Goal: Navigation & Orientation: Find specific page/section

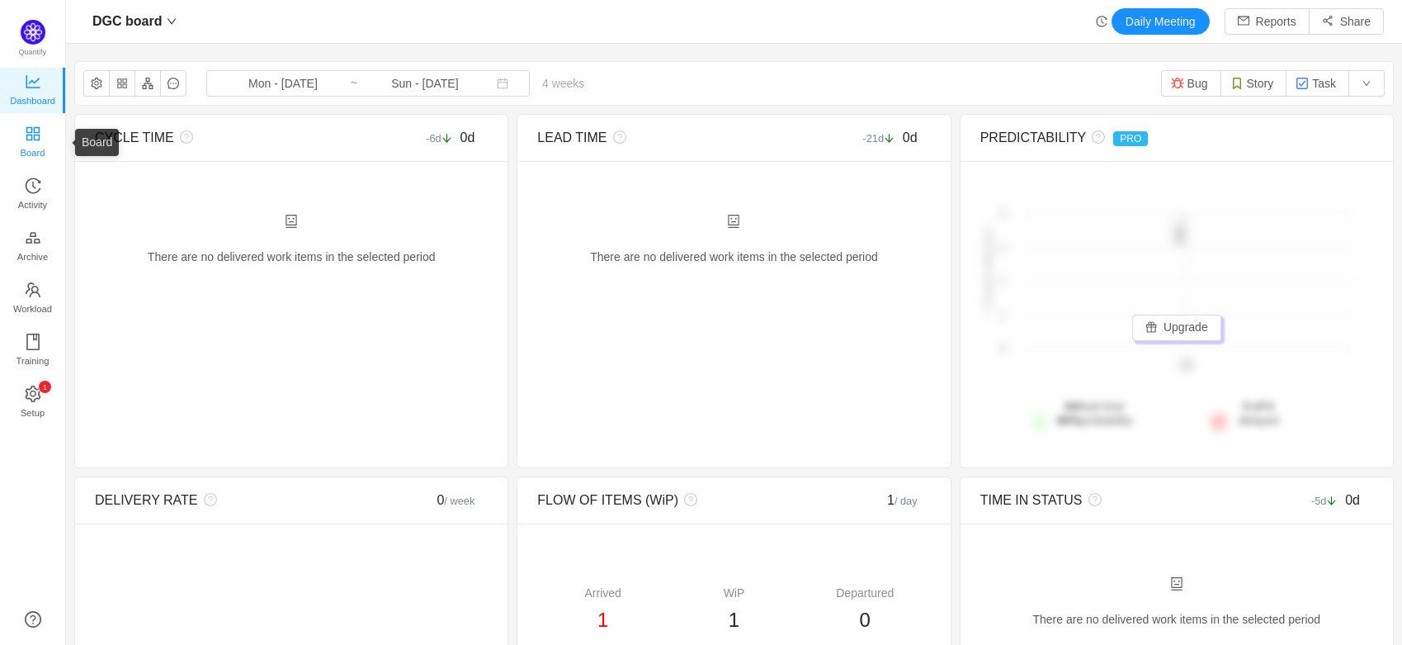
click at [23, 138] on span "Board" at bounding box center [33, 152] width 25 height 33
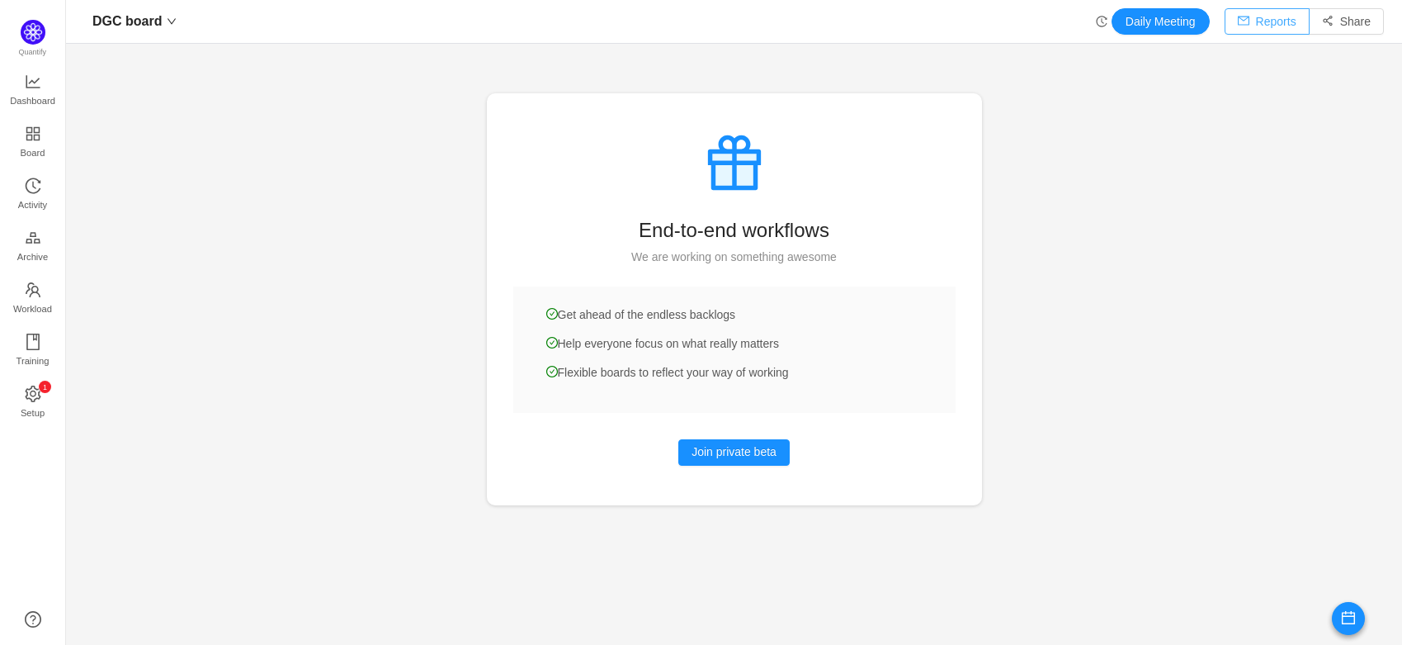
click at [1252, 27] on button "Reports" at bounding box center [1267, 21] width 85 height 26
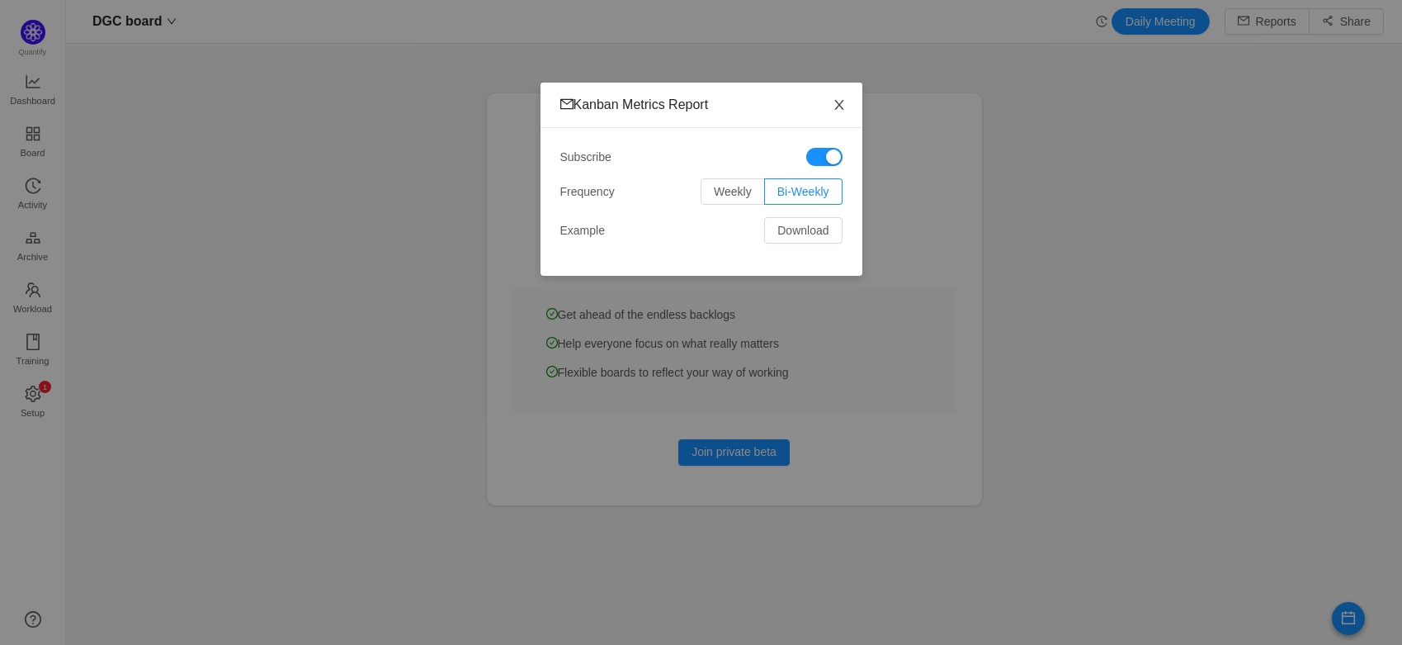
click at [839, 107] on icon "icon: close" at bounding box center [839, 105] width 9 height 10
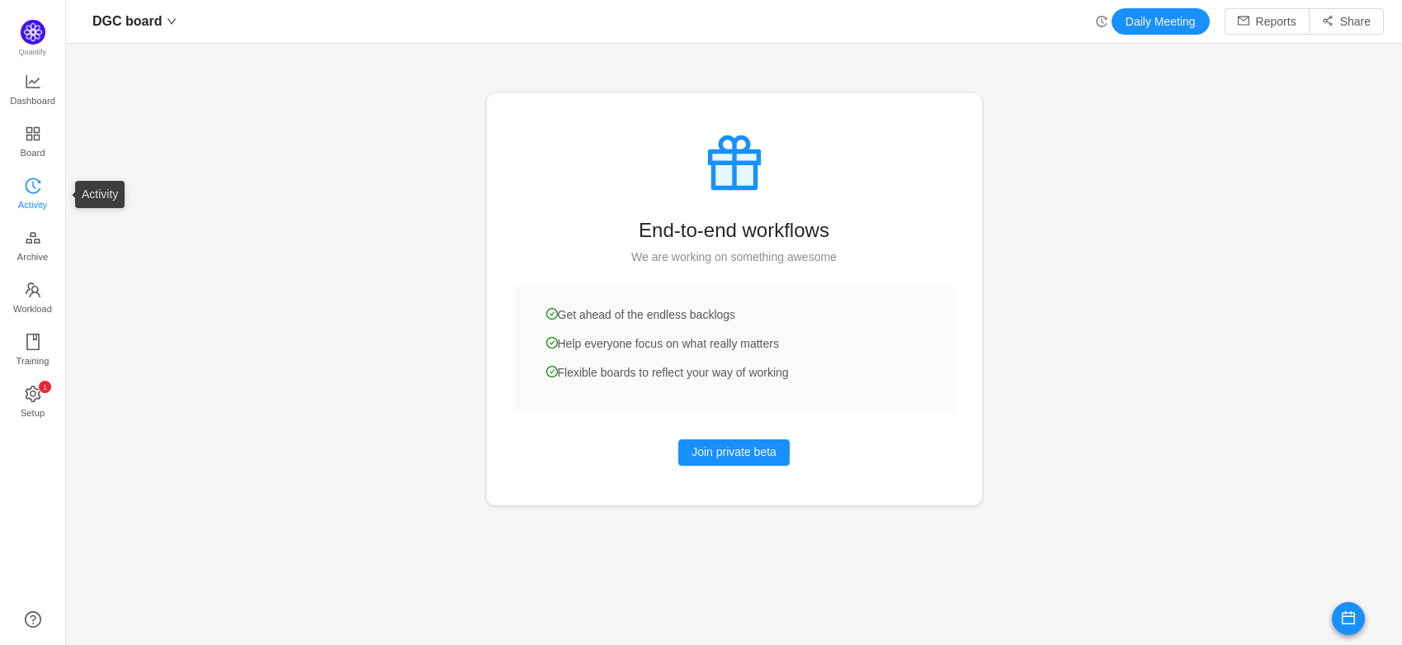
click at [28, 194] on span "Activity" at bounding box center [32, 204] width 29 height 33
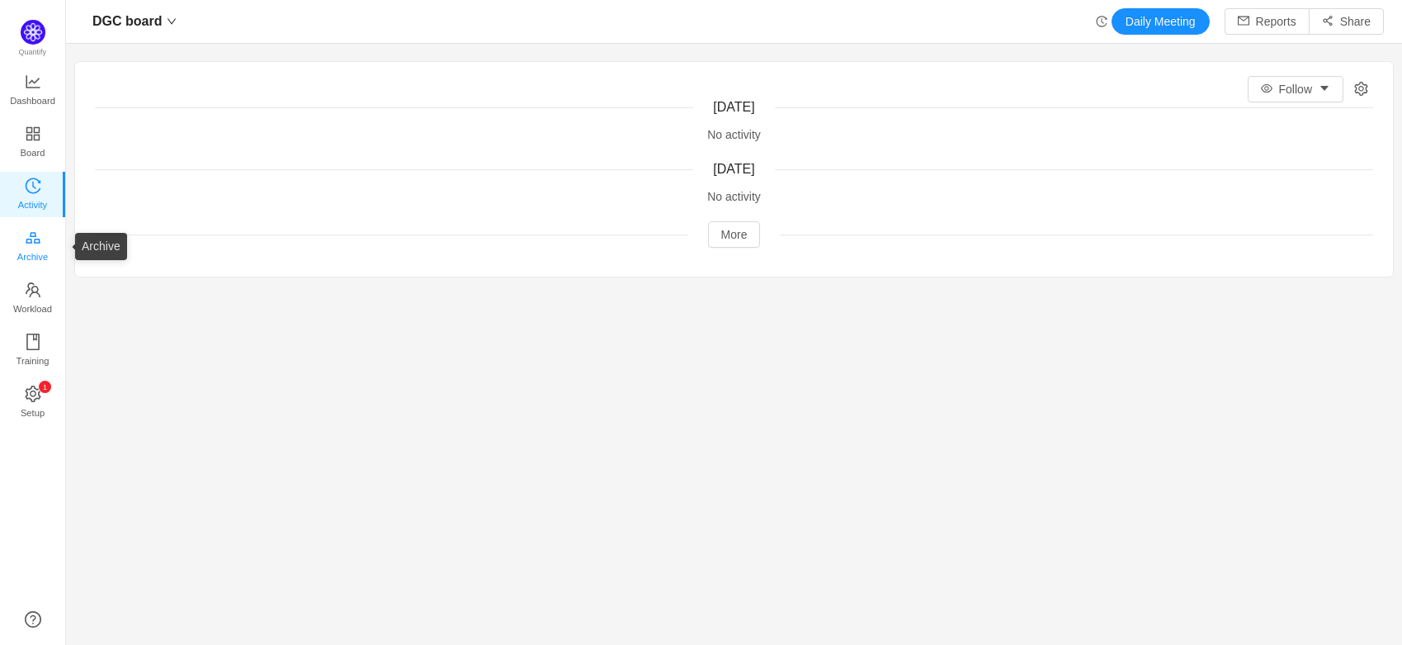
click at [34, 236] on icon "icon: gold" at bounding box center [33, 237] width 17 height 17
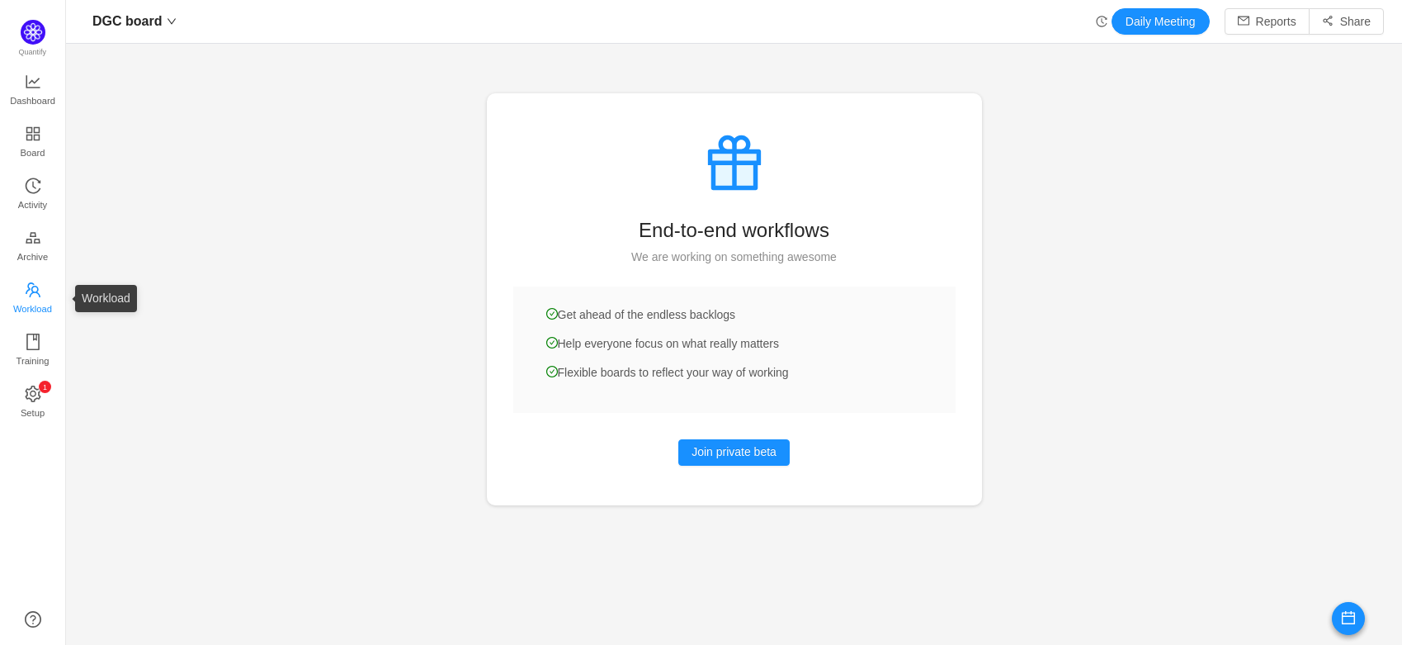
click at [29, 298] on span "Workload" at bounding box center [32, 308] width 39 height 33
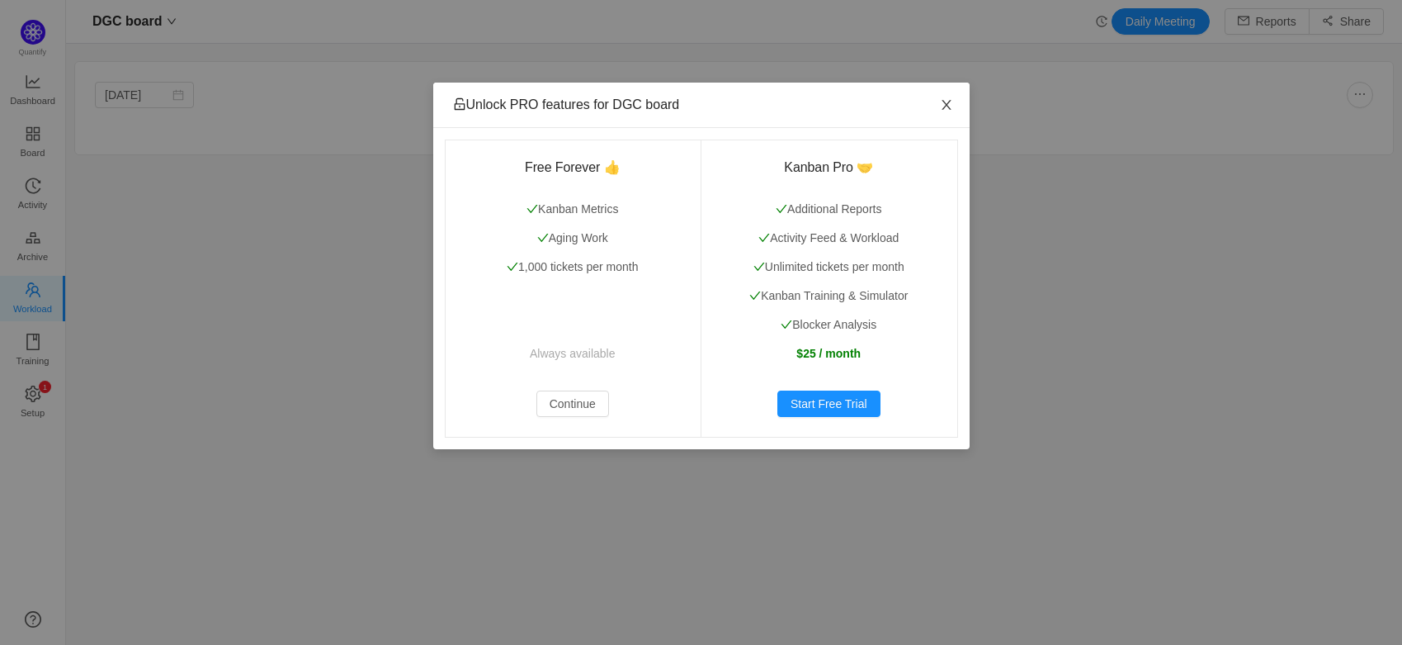
click at [942, 102] on icon "icon: close" at bounding box center [946, 105] width 9 height 10
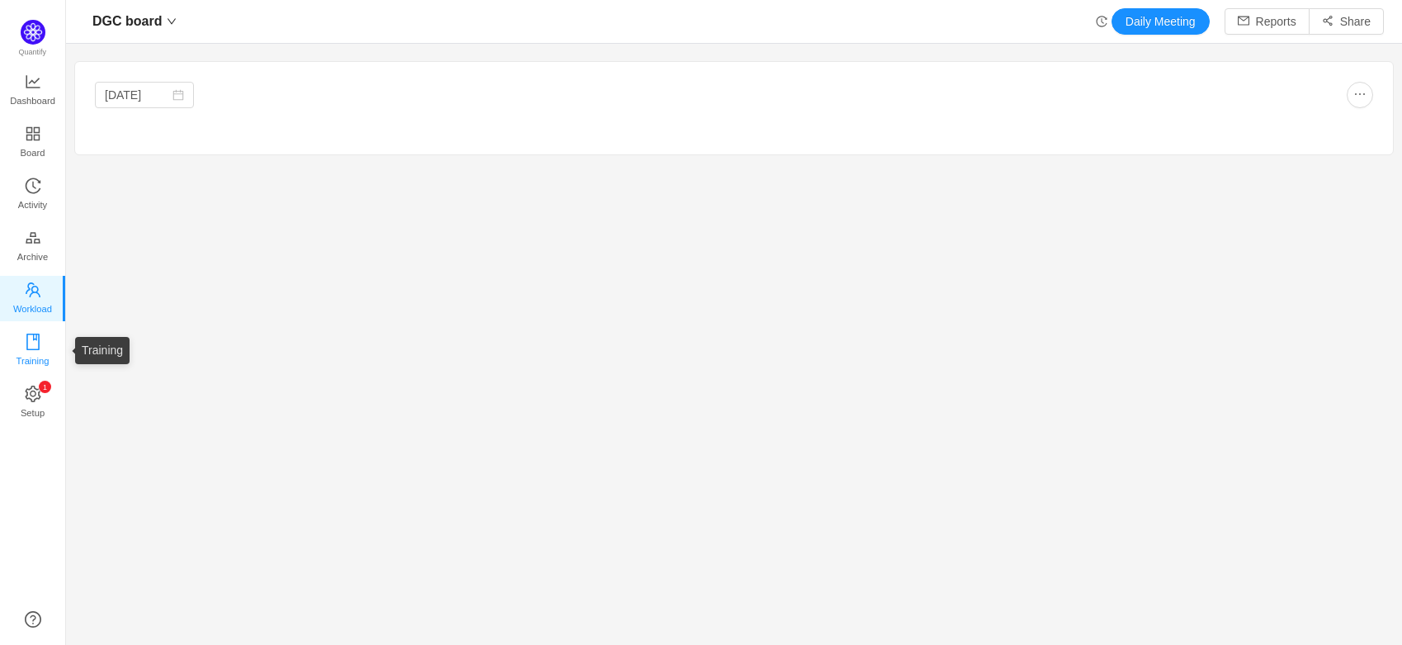
click at [36, 344] on span "Training" at bounding box center [32, 360] width 33 height 33
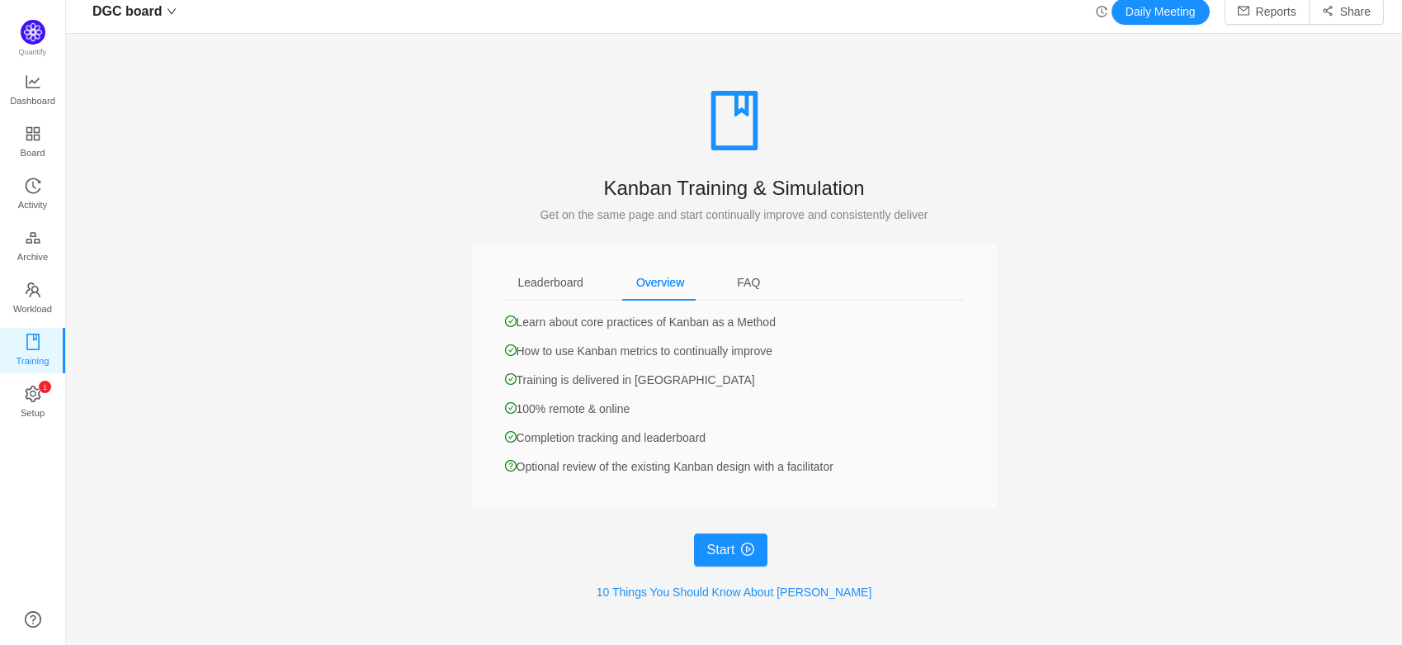
scroll to position [13, 0]
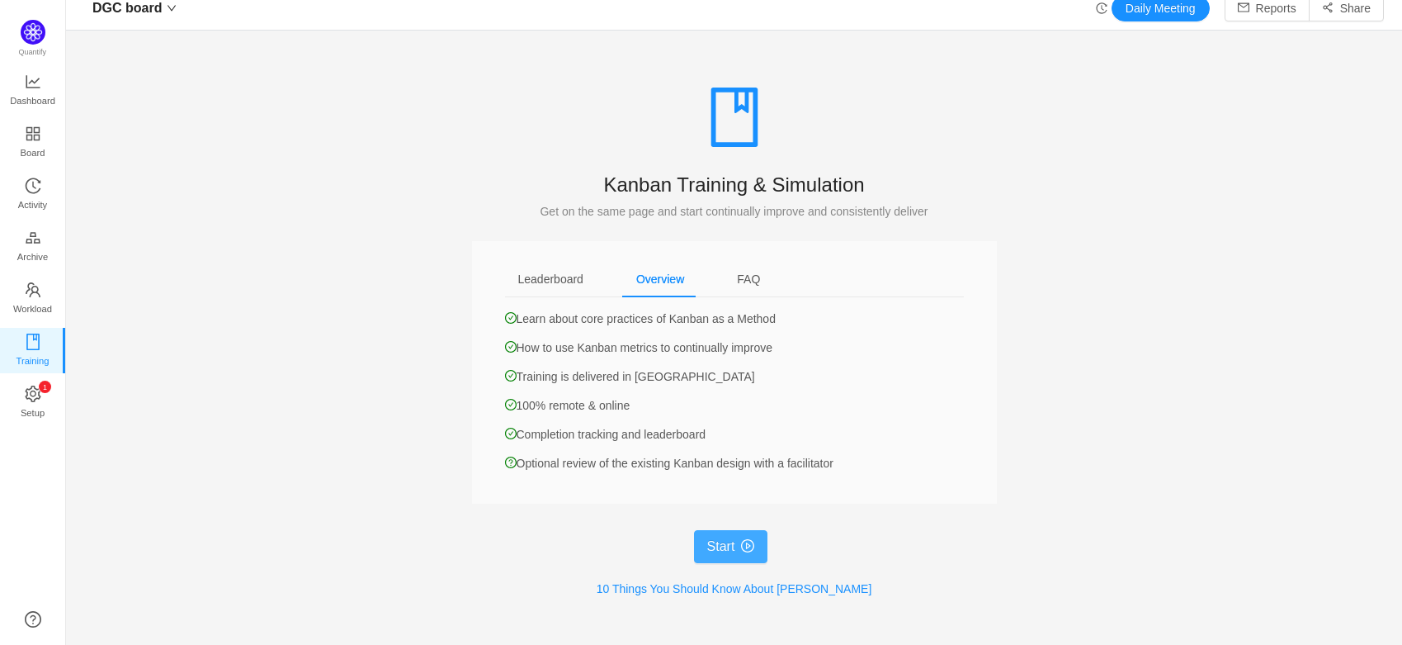
click at [740, 545] on button "Start" at bounding box center [731, 546] width 74 height 33
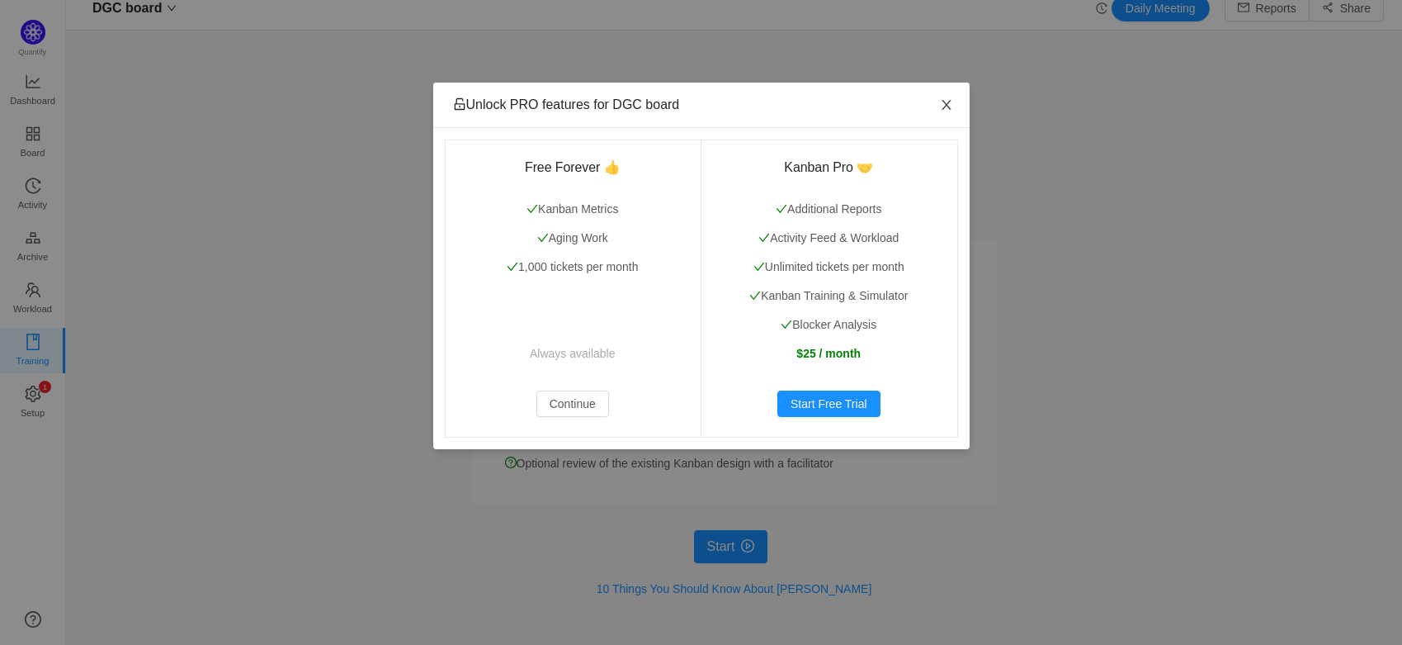
click at [944, 107] on icon "icon: close" at bounding box center [946, 104] width 13 height 13
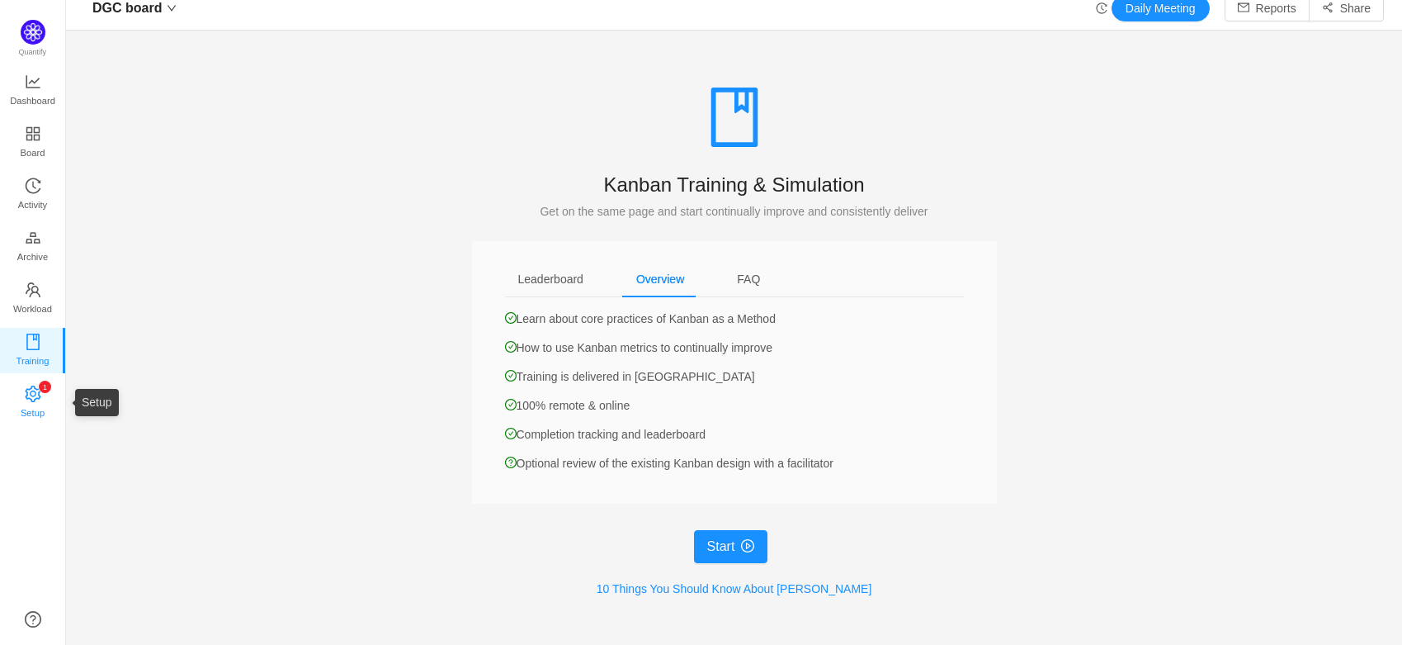
click at [36, 391] on icon "icon: setting" at bounding box center [33, 393] width 17 height 17
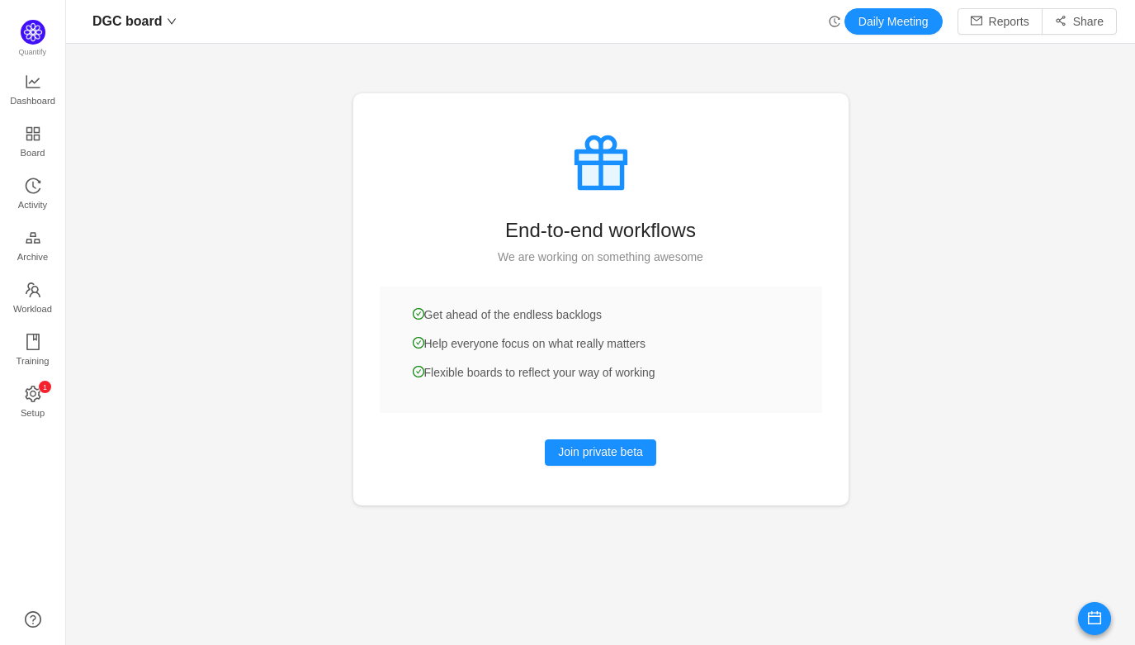
click at [215, 346] on div at bounding box center [600, 322] width 1069 height 645
click at [169, 20] on icon "icon: down" at bounding box center [172, 22] width 10 height 10
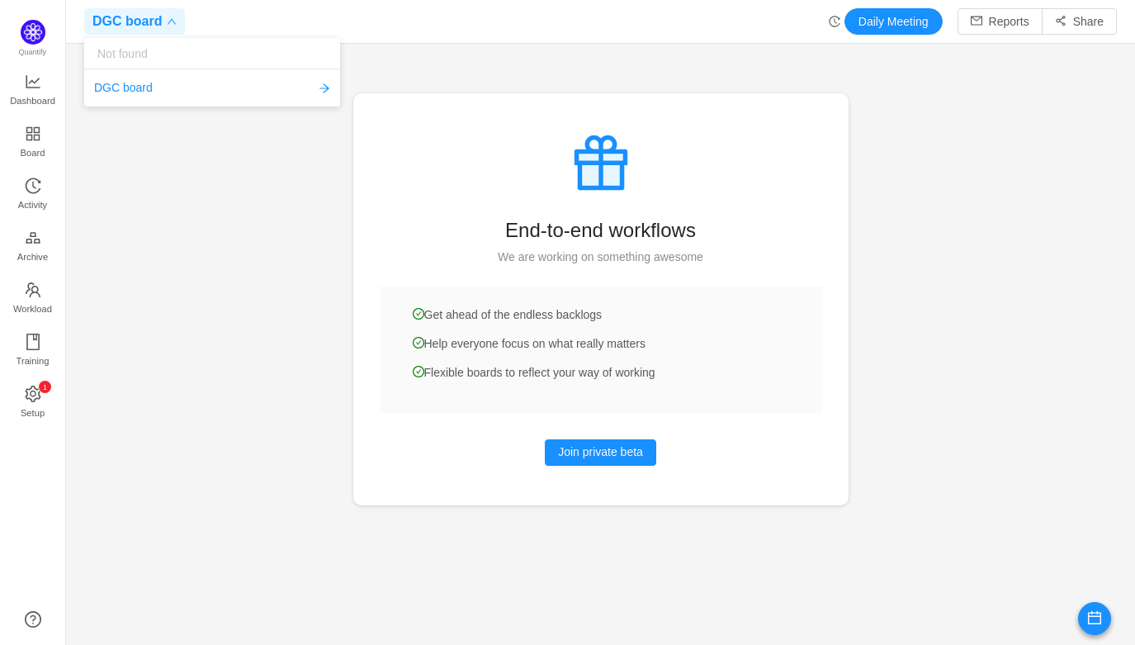
click at [169, 20] on icon "icon: down" at bounding box center [172, 22] width 10 height 10
